Goal: Task Accomplishment & Management: Use online tool/utility

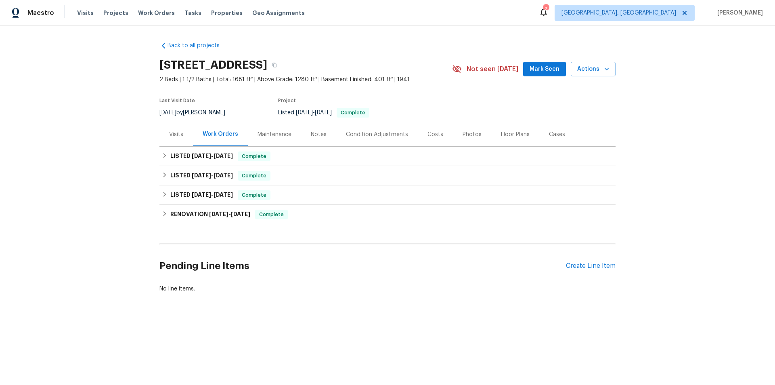
click at [269, 134] on div "Maintenance" at bounding box center [274, 134] width 34 height 8
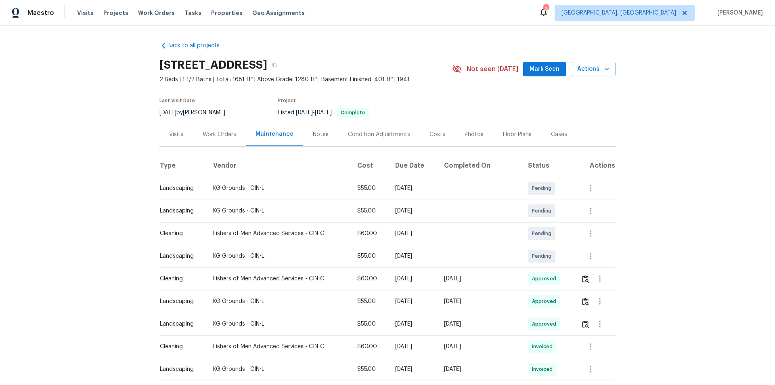
scroll to position [81, 0]
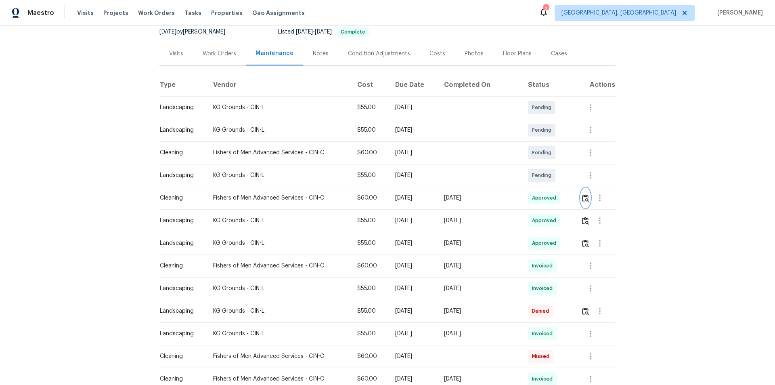
click at [584, 196] on img "button" at bounding box center [585, 198] width 7 height 8
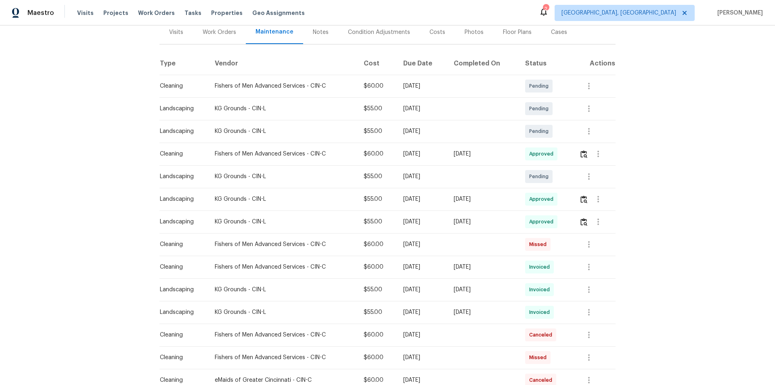
scroll to position [121, 0]
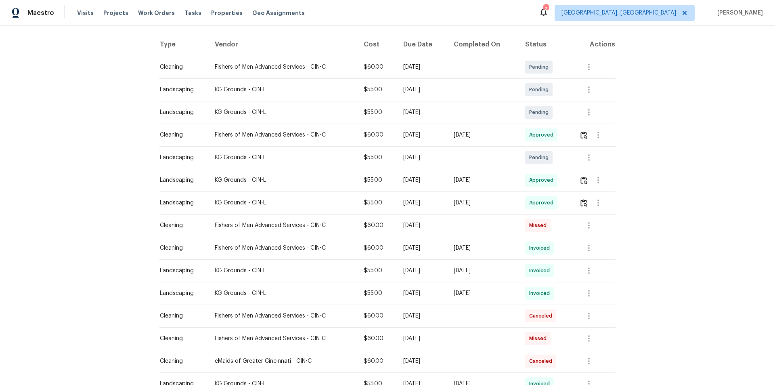
drag, startPoint x: 577, startPoint y: 135, endPoint x: 569, endPoint y: 135, distance: 8.1
click at [578, 135] on td at bounding box center [594, 134] width 43 height 23
click at [580, 138] on img "button" at bounding box center [583, 135] width 7 height 8
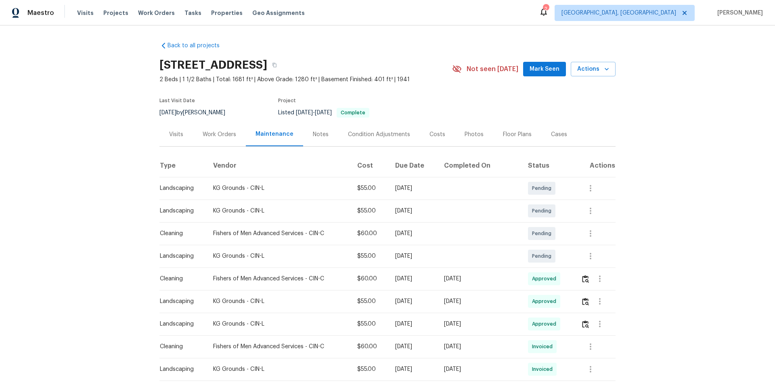
scroll to position [121, 0]
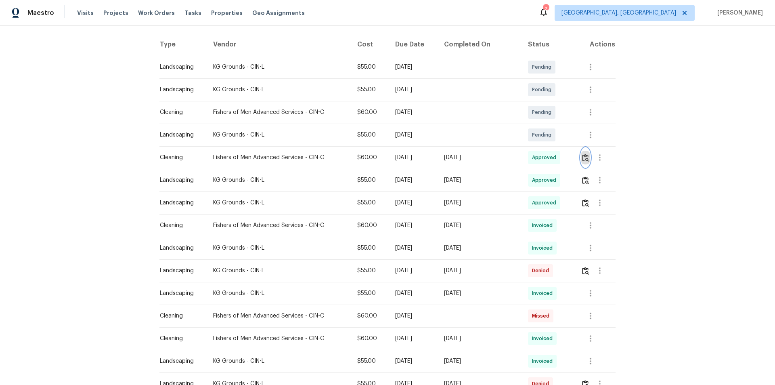
click at [582, 157] on img "button" at bounding box center [585, 158] width 7 height 8
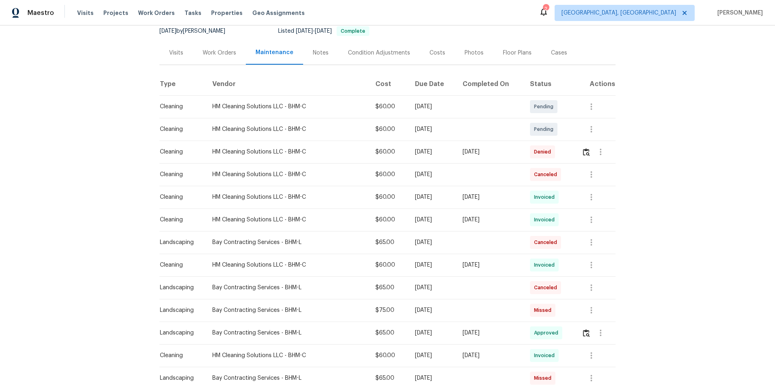
scroll to position [81, 0]
click at [581, 149] on button "button" at bounding box center [585, 152] width 9 height 19
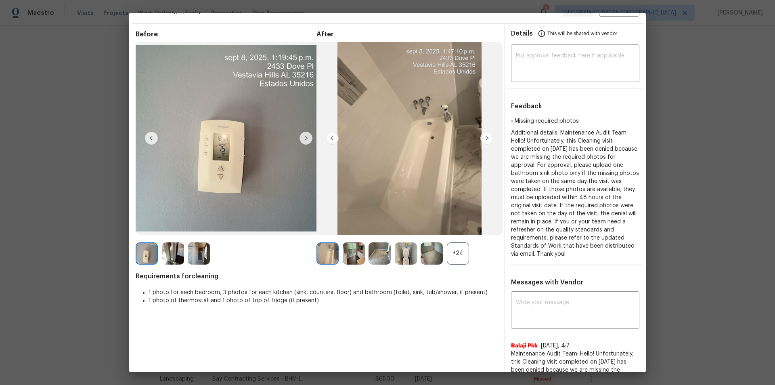
scroll to position [0, 0]
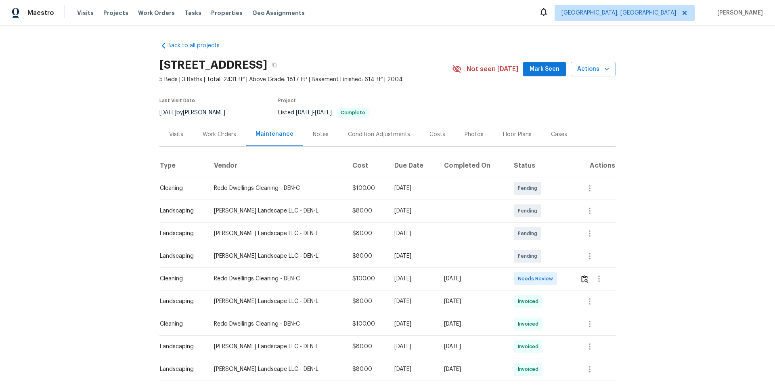
scroll to position [81, 0]
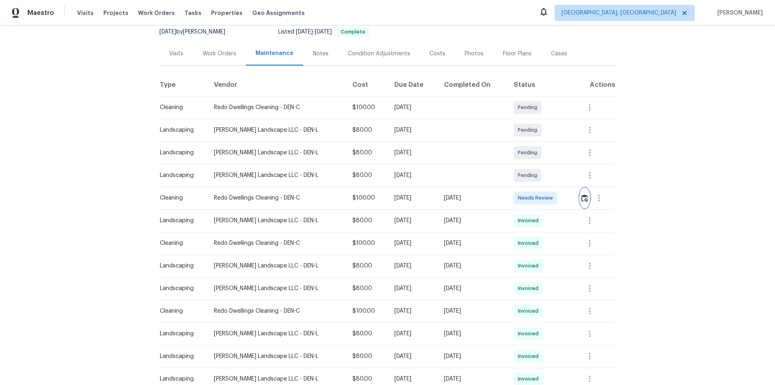
click at [581, 198] on img "button" at bounding box center [584, 198] width 7 height 8
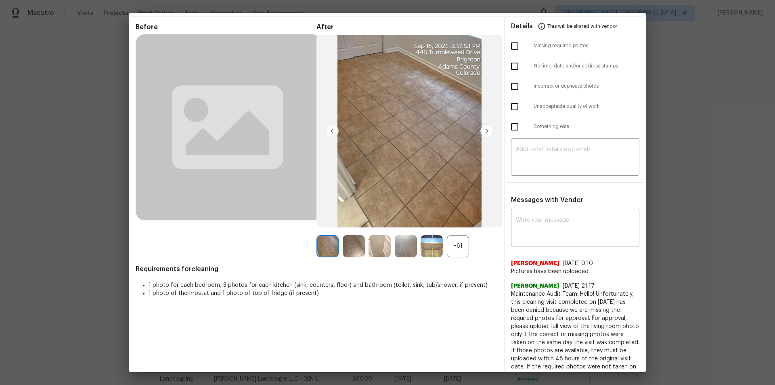
scroll to position [40, 0]
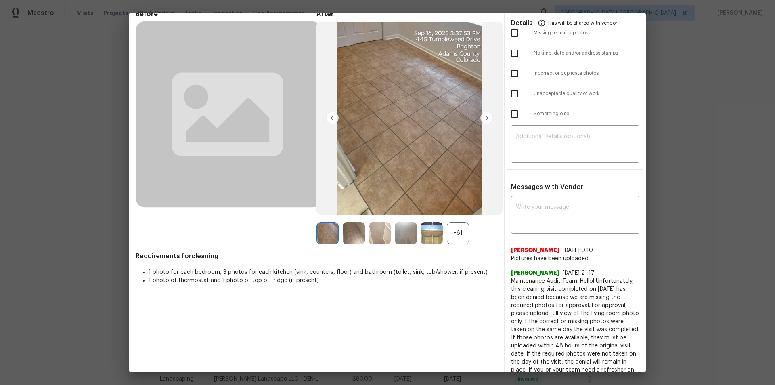
click at [461, 230] on div "+61" at bounding box center [458, 233] width 22 height 22
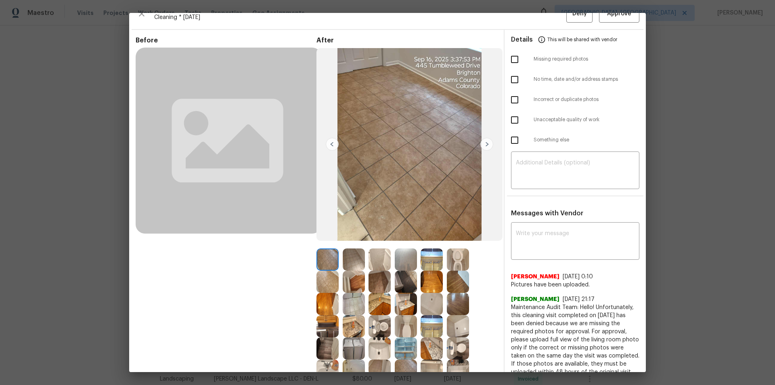
scroll to position [0, 0]
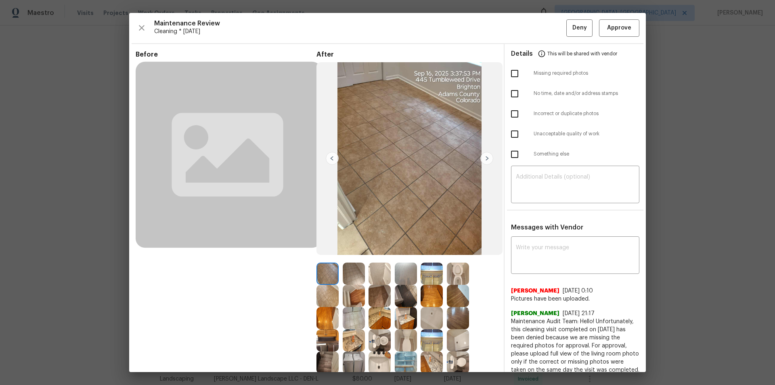
drag, startPoint x: 77, startPoint y: 94, endPoint x: 88, endPoint y: 96, distance: 11.1
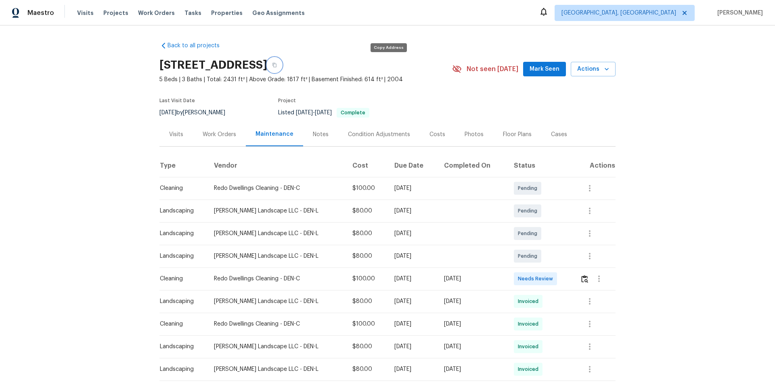
click at [277, 63] on icon "button" at bounding box center [274, 65] width 5 height 5
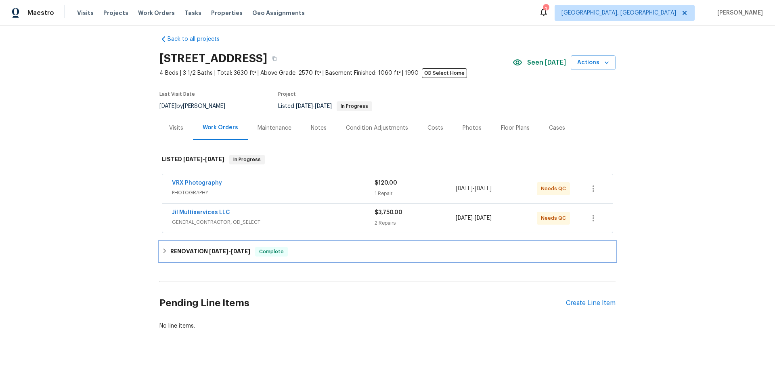
drag, startPoint x: 176, startPoint y: 253, endPoint x: 164, endPoint y: 239, distance: 19.2
click at [174, 252] on div "RENOVATION [DATE] - [DATE] Complete" at bounding box center [387, 251] width 456 height 19
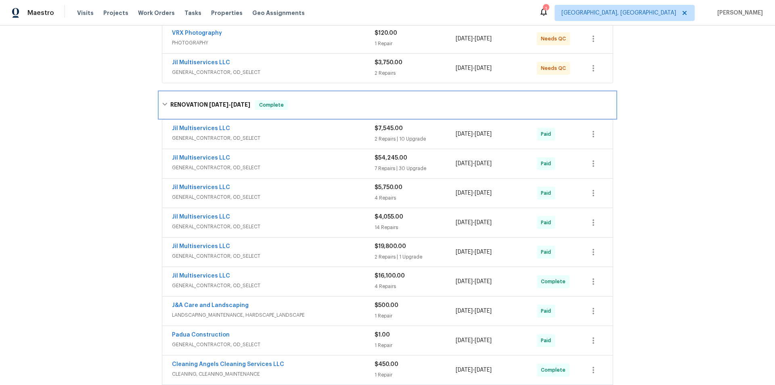
scroll to position [51, 0]
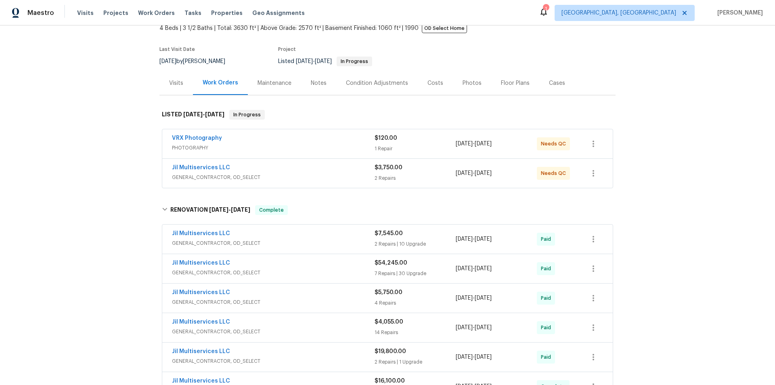
click at [122, 153] on div "Back to all projects [STREET_ADDRESS] 4 Beds | 3 1/2 Baths | Total: 3630 ft² | …" at bounding box center [387, 204] width 775 height 359
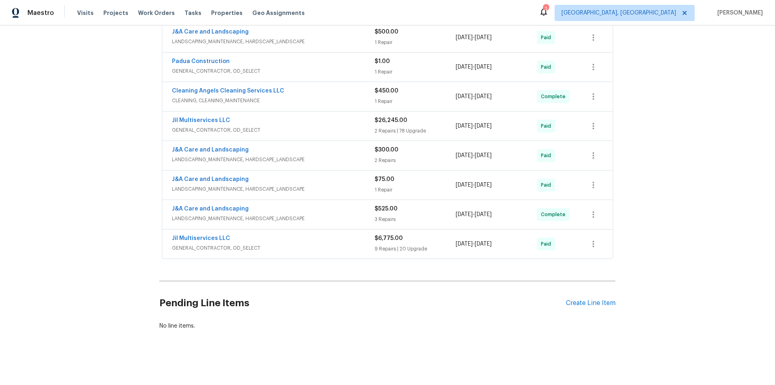
scroll to position [433, 0]
click at [103, 148] on div "Back to all projects [STREET_ADDRESS] 4 Beds | 3 1/2 Baths | Total: 3630 ft² | …" at bounding box center [387, 204] width 775 height 359
